Goal: Task Accomplishment & Management: Use online tool/utility

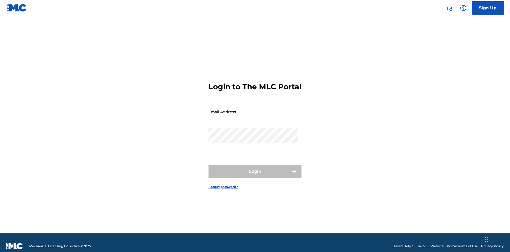
scroll to position [7, 0]
click at [253, 109] on input "Email Address" at bounding box center [253, 111] width 90 height 15
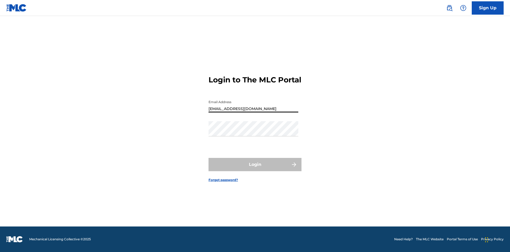
type input "Duke.McTesterson@gmail.com"
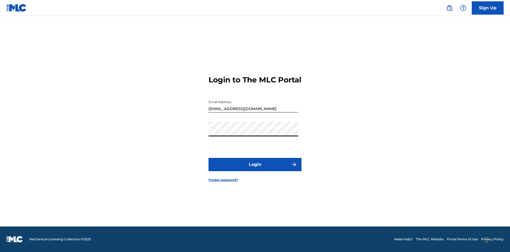
click at [255, 169] on button "Login" at bounding box center [254, 164] width 93 height 13
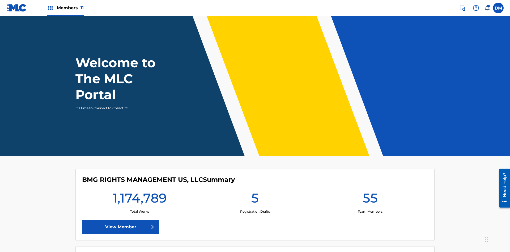
scroll to position [23, 0]
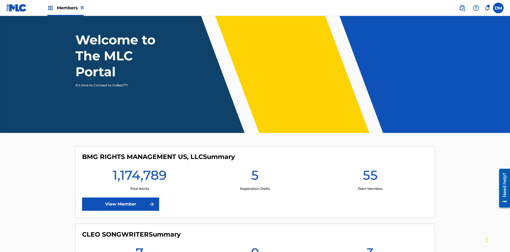
click at [65, 8] on span "Members 11" at bounding box center [70, 8] width 27 height 6
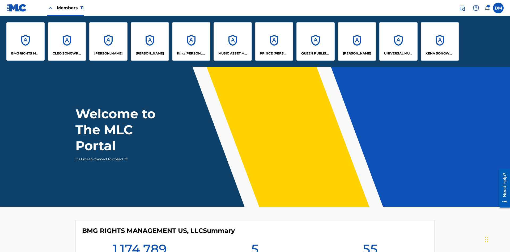
scroll to position [0, 0]
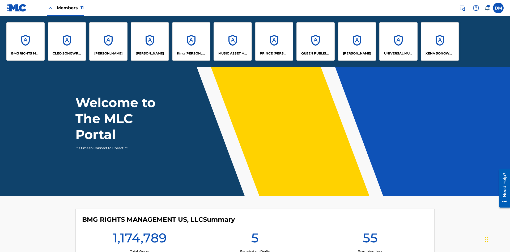
click at [191, 53] on p "King McTesterson" at bounding box center [191, 53] width 29 height 5
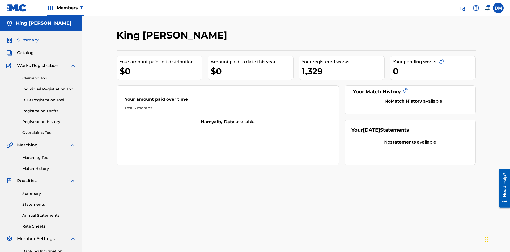
scroll to position [54, 0]
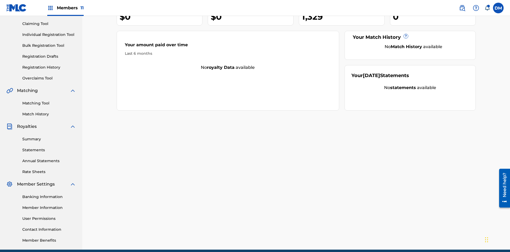
click at [49, 35] on link "Individual Registration Tool" at bounding box center [49, 35] width 54 height 6
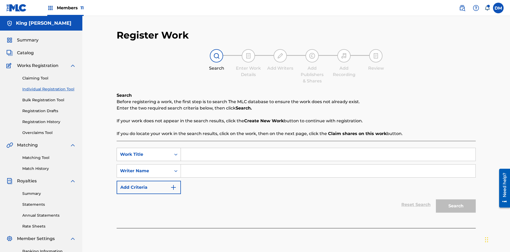
click at [144, 151] on div "Work Title" at bounding box center [144, 154] width 48 height 6
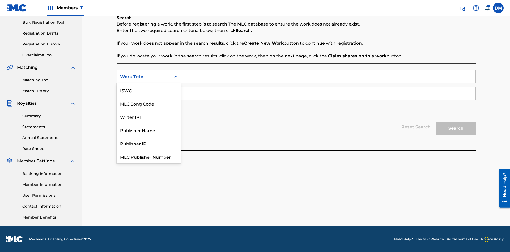
scroll to position [13, 0]
click at [149, 83] on div "ISWC" at bounding box center [149, 76] width 64 height 13
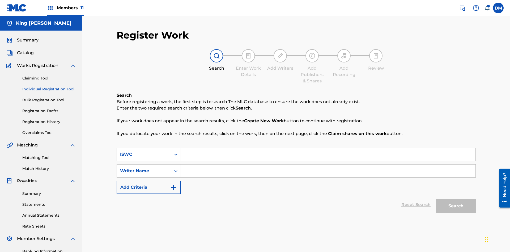
scroll to position [78, 0]
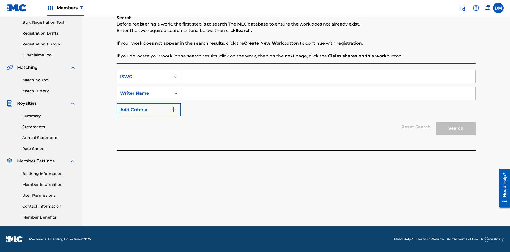
click at [328, 77] on input "Search Form" at bounding box center [328, 76] width 295 height 13
type input "T9645292484"
click at [328, 93] on input "Search Form" at bounding box center [328, 93] width 295 height 13
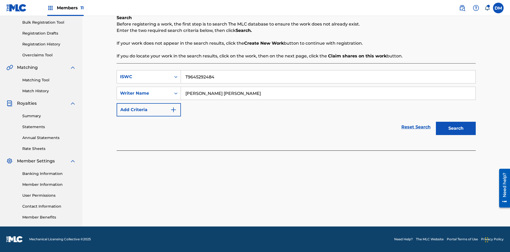
type input "TOM ZACHARY SEBASTIAN POHJOLA"
click at [456, 128] on button "Search" at bounding box center [456, 128] width 40 height 13
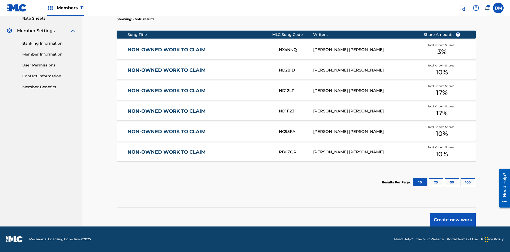
click at [461, 182] on button "100" at bounding box center [468, 182] width 15 height 8
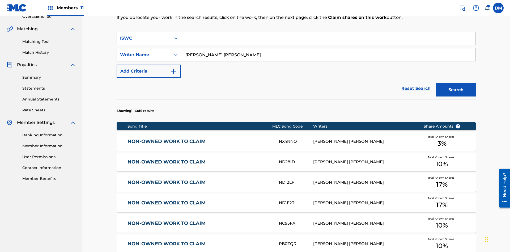
click at [144, 35] on div "ISWC" at bounding box center [144, 38] width 48 height 6
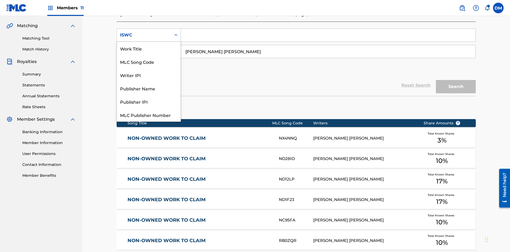
scroll to position [13, 0]
click at [149, 42] on div "Work Title" at bounding box center [149, 34] width 64 height 13
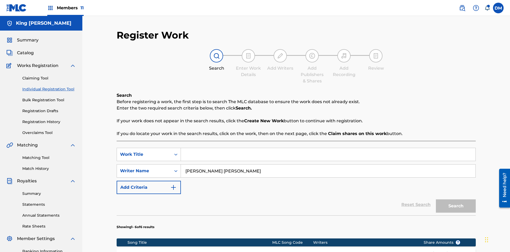
click at [328, 148] on input "Search Form" at bounding box center [328, 154] width 295 height 13
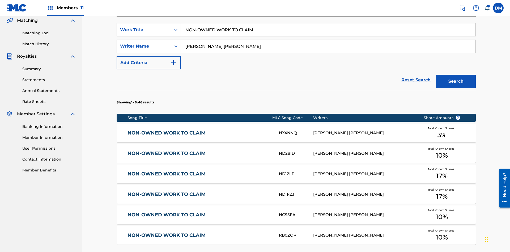
type input "NON-OWNED WORK TO CLAIM"
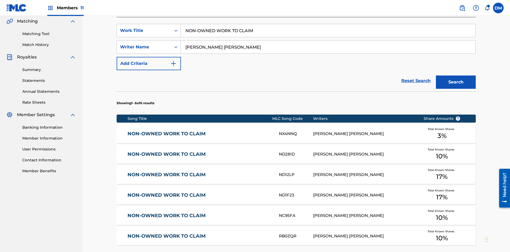
click at [456, 75] on button "Search" at bounding box center [456, 81] width 40 height 13
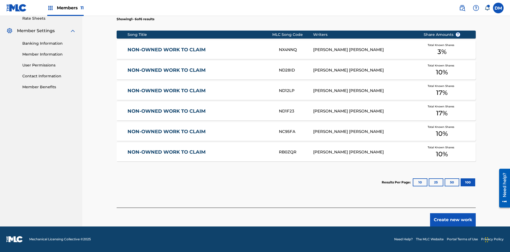
click at [461, 182] on button "100" at bounding box center [468, 182] width 15 height 8
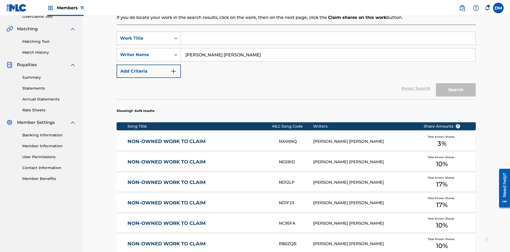
click at [144, 35] on div "Work Title" at bounding box center [144, 38] width 48 height 6
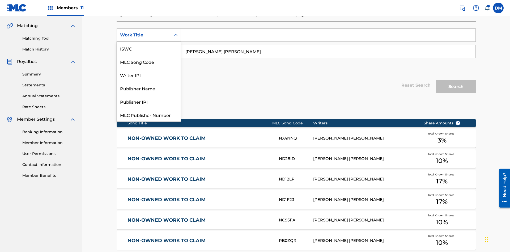
scroll to position [13, 0]
click at [149, 48] on div "MLC Song Code" at bounding box center [149, 48] width 64 height 13
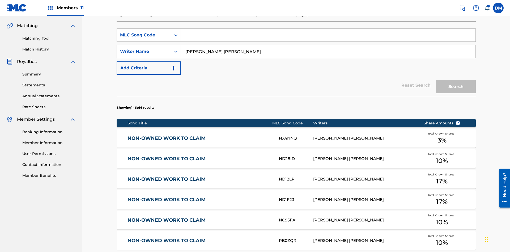
click at [328, 38] on input "Search Form" at bounding box center [328, 35] width 295 height 13
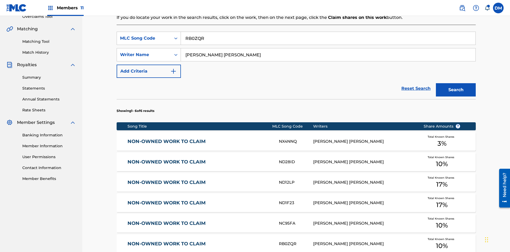
type input "RB0ZQR"
click at [456, 83] on button "Search" at bounding box center [456, 89] width 40 height 13
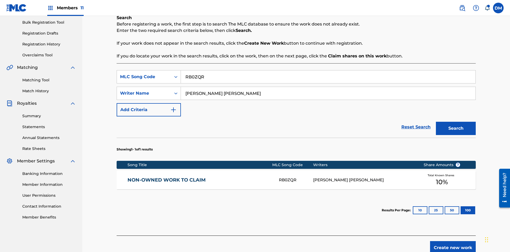
scroll to position [105, 0]
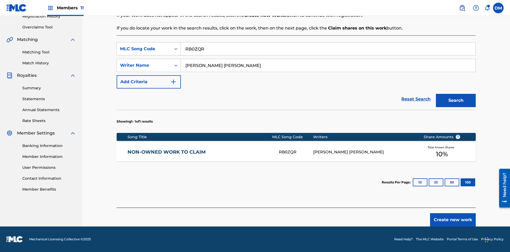
click at [461, 182] on button "100" at bounding box center [468, 182] width 15 height 8
click at [328, 49] on input "RB0ZQR" at bounding box center [328, 48] width 295 height 13
click at [144, 49] on div "MLC Song Code" at bounding box center [144, 49] width 48 height 6
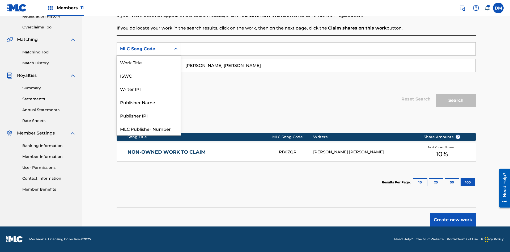
scroll to position [13, 0]
click at [149, 75] on div "Writer IPI" at bounding box center [149, 75] width 64 height 13
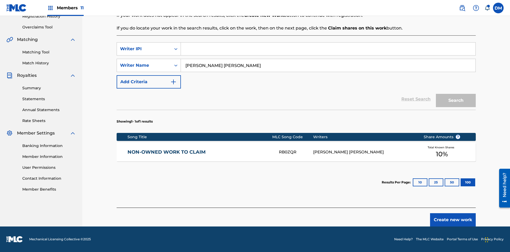
click at [328, 49] on input "Search Form" at bounding box center [328, 48] width 295 height 13
type input "00369275519"
click at [456, 100] on button "Search" at bounding box center [456, 100] width 40 height 13
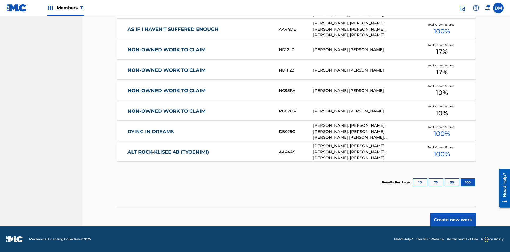
click at [461, 182] on button "100" at bounding box center [468, 182] width 15 height 8
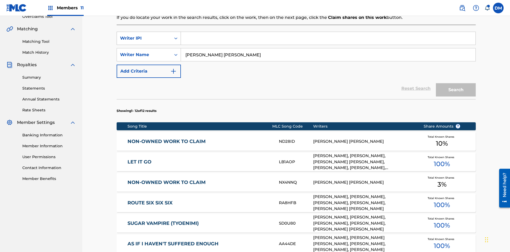
click at [144, 35] on div "Writer IPI" at bounding box center [144, 38] width 48 height 6
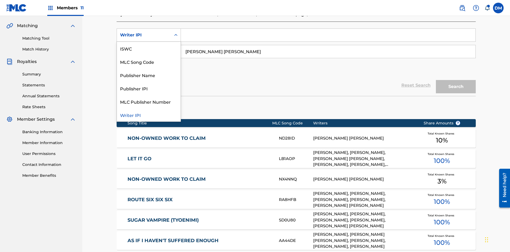
click at [149, 75] on div "Publisher Name" at bounding box center [149, 74] width 64 height 13
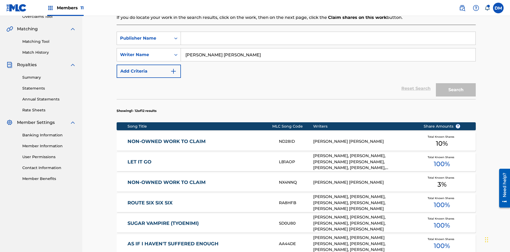
click at [328, 38] on input "Search Form" at bounding box center [328, 38] width 295 height 13
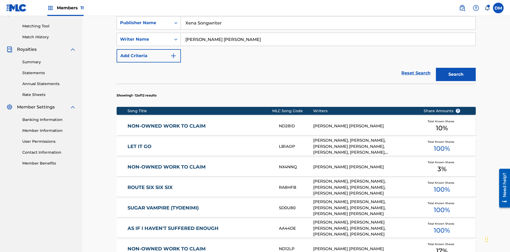
type input "Xena Songwriter"
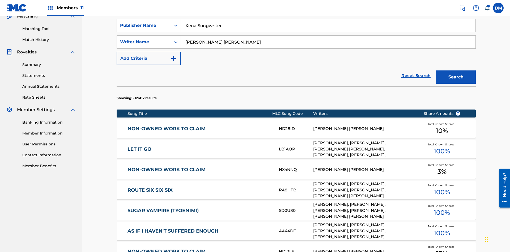
click at [456, 70] on button "Search" at bounding box center [456, 76] width 40 height 13
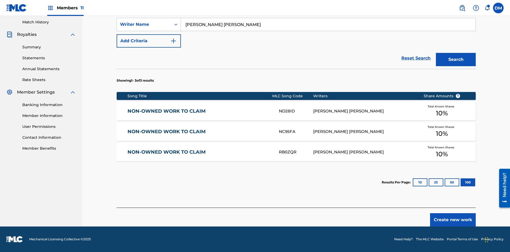
click at [461, 182] on button "100" at bounding box center [468, 182] width 15 height 8
click at [328, 14] on input "Xena Songwriter" at bounding box center [328, 8] width 295 height 13
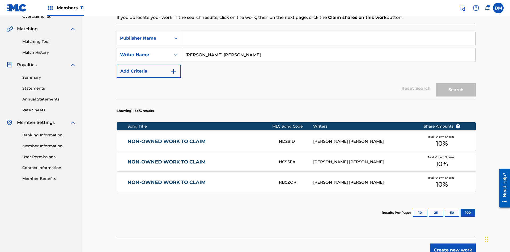
click at [144, 35] on div "Publisher Name" at bounding box center [144, 38] width 48 height 6
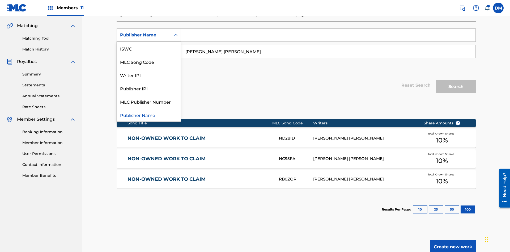
click at [149, 88] on div "Publisher IPI" at bounding box center [149, 88] width 64 height 13
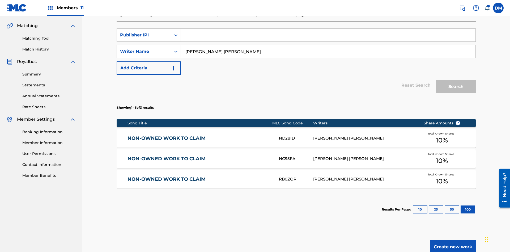
click at [328, 38] on input "Search Form" at bounding box center [328, 35] width 295 height 13
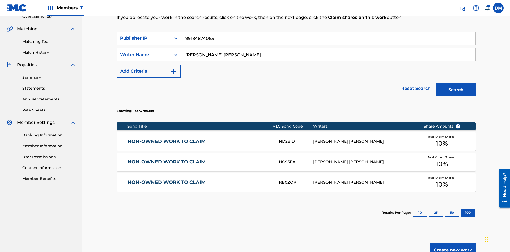
type input "99184874065"
click at [456, 83] on button "Search" at bounding box center [456, 89] width 40 height 13
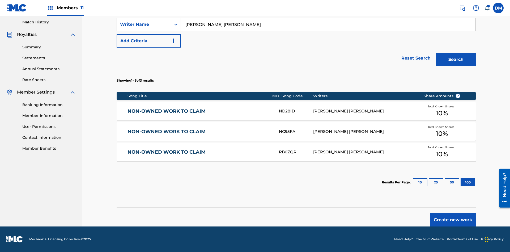
click at [461, 182] on button "100" at bounding box center [468, 182] width 15 height 8
click at [328, 31] on input "TOM ZACHARY SEBASTIAN POHJOLA" at bounding box center [328, 24] width 295 height 13
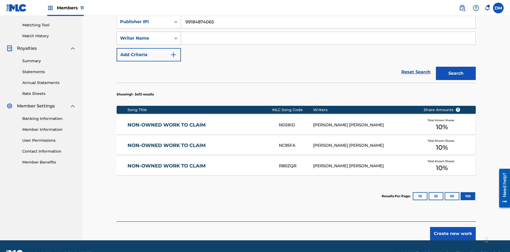
click at [144, 35] on div "Writer Name" at bounding box center [144, 38] width 48 height 6
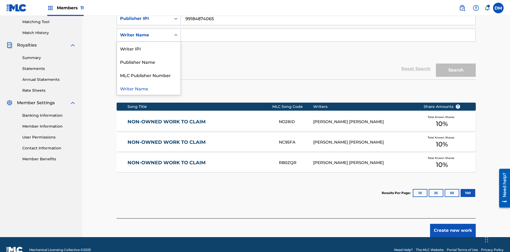
click at [149, 75] on div "MLC Publisher Number" at bounding box center [149, 74] width 64 height 13
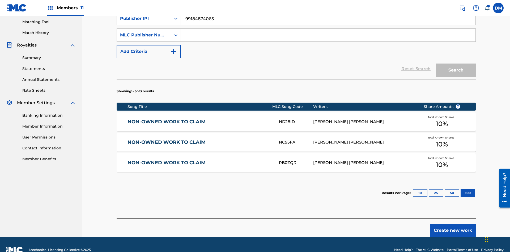
click at [328, 38] on input "Search Form" at bounding box center [328, 35] width 295 height 13
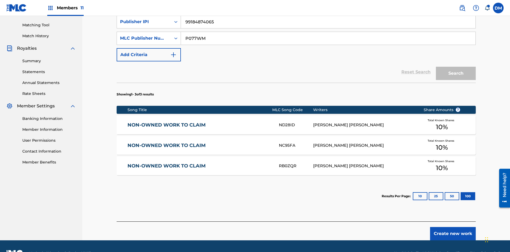
type input "P077WM"
click at [456, 67] on button "Search" at bounding box center [456, 73] width 40 height 13
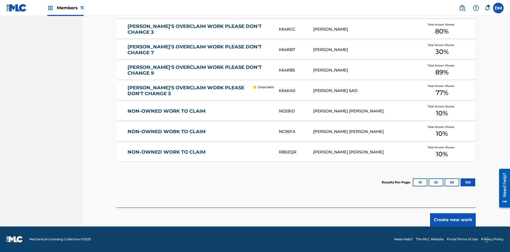
click at [461, 182] on button "100" at bounding box center [468, 182] width 15 height 8
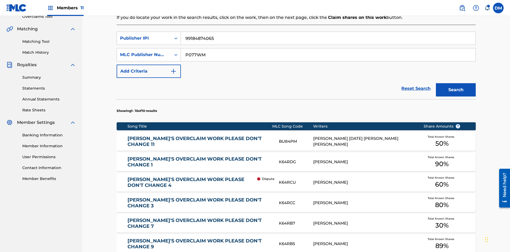
click at [328, 38] on input "99184874065" at bounding box center [328, 38] width 295 height 13
click at [328, 48] on input "P077WM" at bounding box center [328, 54] width 295 height 13
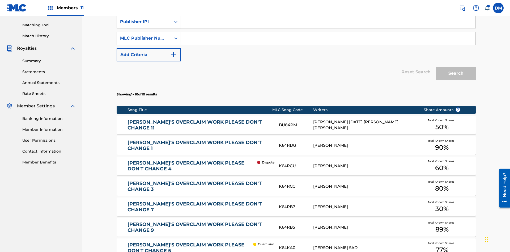
click at [144, 25] on div "Publisher IPI" at bounding box center [144, 22] width 48 height 6
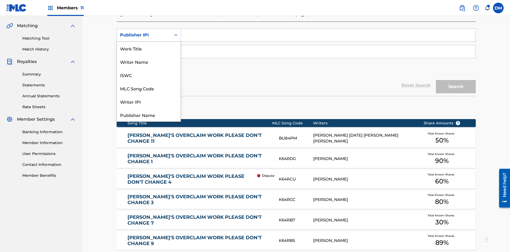
scroll to position [13, 0]
click at [149, 42] on div "Work Title" at bounding box center [149, 34] width 64 height 13
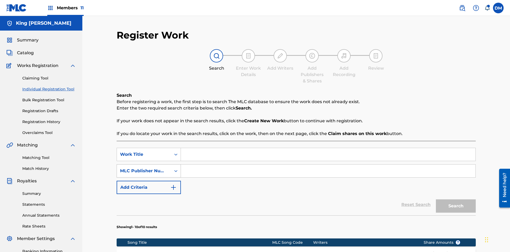
click at [144, 168] on div "MLC Publisher Number" at bounding box center [144, 171] width 48 height 6
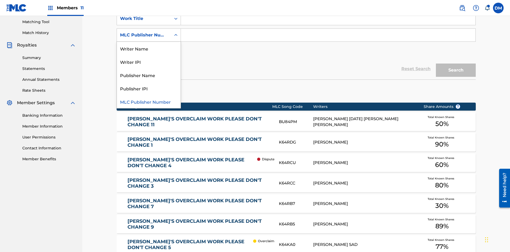
click at [149, 75] on div "Publisher Name" at bounding box center [149, 74] width 64 height 13
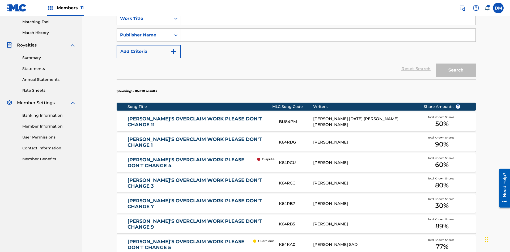
click at [149, 45] on button "Add Criteria" at bounding box center [149, 51] width 64 height 13
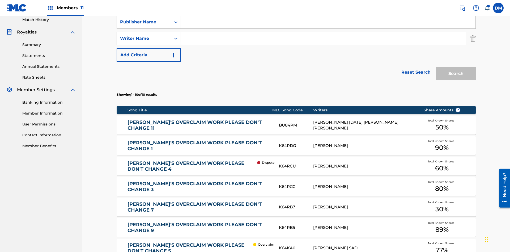
click at [144, 35] on div "Writer Name" at bounding box center [144, 38] width 48 height 6
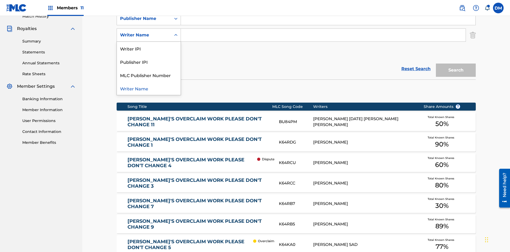
click at [149, 62] on div "Publisher IPI" at bounding box center [149, 61] width 64 height 13
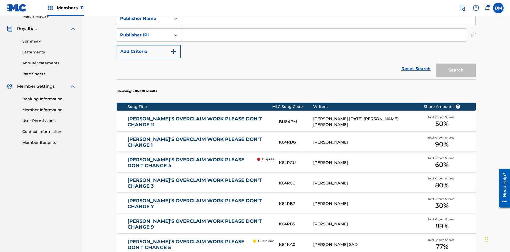
click at [149, 45] on button "Add Criteria" at bounding box center [149, 51] width 64 height 13
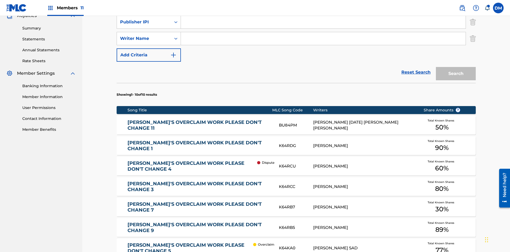
scroll to position [169, 0]
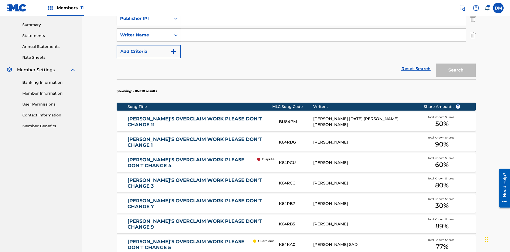
click at [144, 35] on div "Writer Name" at bounding box center [144, 35] width 48 height 6
click at [149, 75] on div "Writer Name" at bounding box center [149, 74] width 64 height 13
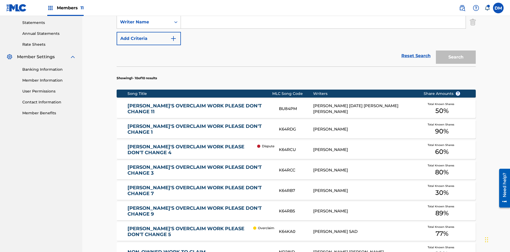
click at [149, 39] on button "Add Criteria" at bounding box center [149, 38] width 64 height 13
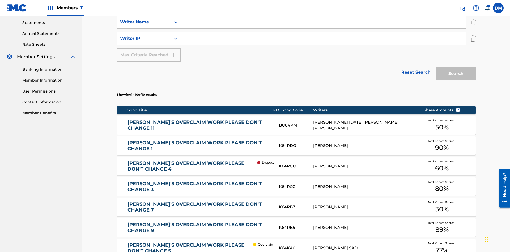
click at [144, 35] on div "Writer IPI" at bounding box center [144, 38] width 48 height 6
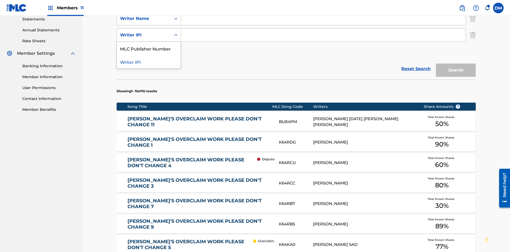
click at [149, 48] on div "MLC Publisher Number" at bounding box center [149, 48] width 64 height 13
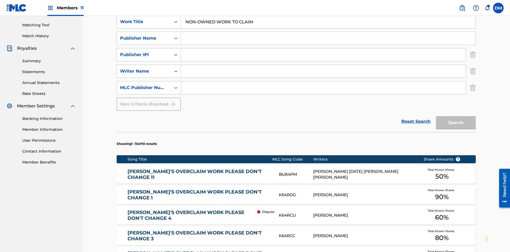
type input "NON-OWNED WORK TO CLAIM"
click at [328, 38] on input "Search Form" at bounding box center [328, 38] width 295 height 13
type input "Xena Songwriter"
click at [323, 48] on input "Search Form" at bounding box center [323, 54] width 285 height 13
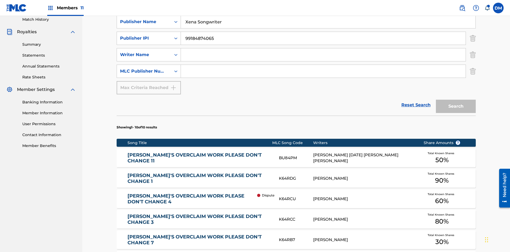
type input "99184874065"
click at [323, 48] on input "Search Form" at bounding box center [323, 54] width 285 height 13
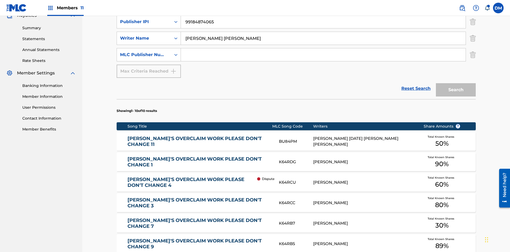
type input "TOM ZACHARY SEBASTIAN POHJOLA"
click at [323, 48] on input "Search Form" at bounding box center [323, 54] width 285 height 13
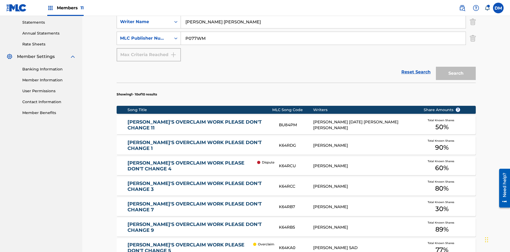
type input "P077WM"
click at [456, 67] on button "Search" at bounding box center [456, 73] width 40 height 13
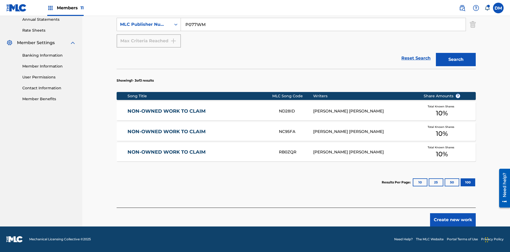
click at [461, 182] on button "100" at bounding box center [468, 182] width 15 height 8
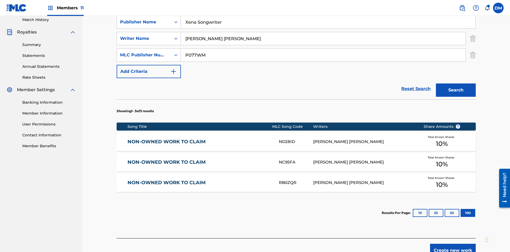
click at [473, 39] on img "Search Form" at bounding box center [473, 38] width 6 height 13
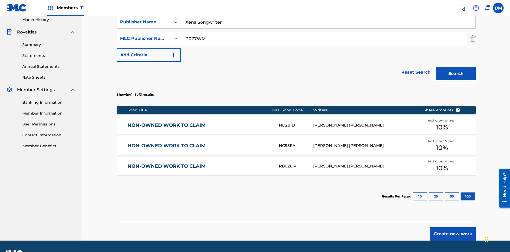
click at [328, 12] on input "NON-OWNED WORK TO CLAIM" at bounding box center [328, 5] width 295 height 13
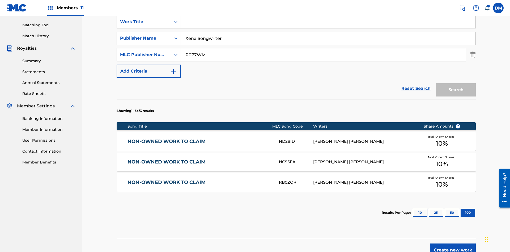
click at [328, 38] on input "Xena Songwriter" at bounding box center [328, 38] width 295 height 13
click at [323, 48] on input "P077WM" at bounding box center [323, 54] width 285 height 13
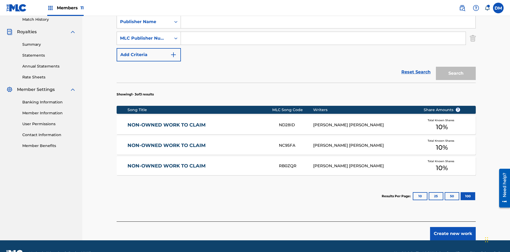
click at [144, 8] on div "Work Title" at bounding box center [144, 5] width 48 height 6
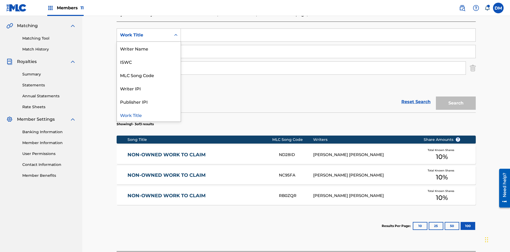
click at [149, 62] on div "ISWC" at bounding box center [149, 61] width 64 height 13
click at [144, 48] on div "Publisher Name" at bounding box center [144, 51] width 48 height 6
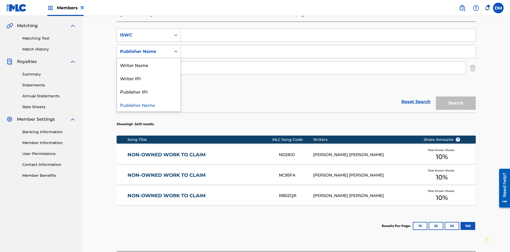
click at [149, 71] on div "Writer IPI" at bounding box center [149, 77] width 64 height 13
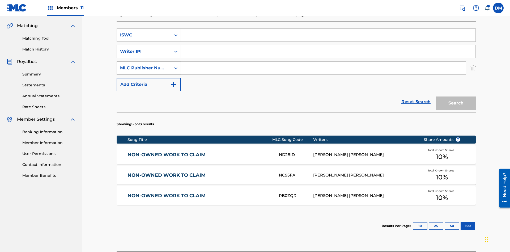
click at [144, 65] on div "MLC Publisher Number" at bounding box center [144, 68] width 48 height 6
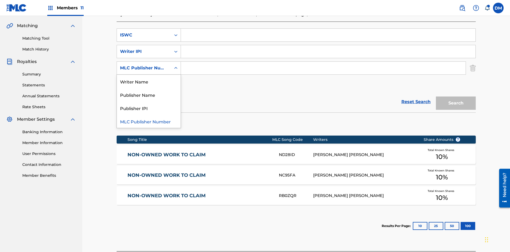
scroll to position [152, 0]
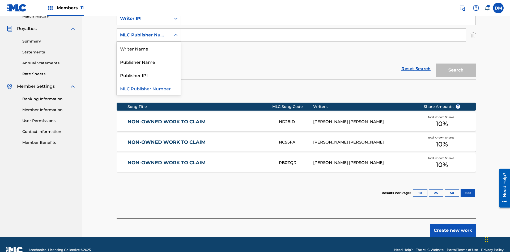
click at [149, 75] on div "Publisher IPI" at bounding box center [149, 74] width 64 height 13
click at [328, 8] on input "Search Form" at bounding box center [328, 2] width 295 height 13
type input "T9645292484"
click at [328, 25] on input "Search Form" at bounding box center [328, 18] width 295 height 13
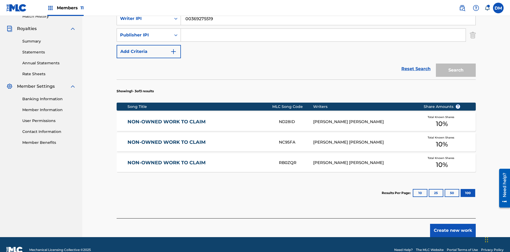
type input "00369275519"
click at [323, 38] on input "Search Form" at bounding box center [323, 35] width 285 height 13
type input "99184874065"
click at [456, 63] on button "Search" at bounding box center [456, 69] width 40 height 13
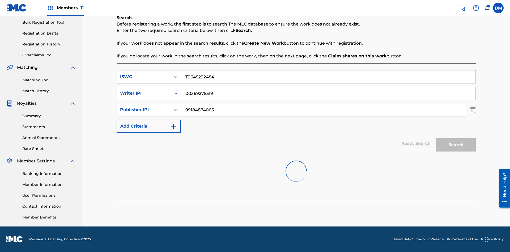
click at [328, 70] on input "T9645292484" at bounding box center [328, 76] width 295 height 13
